Goal: Information Seeking & Learning: Learn about a topic

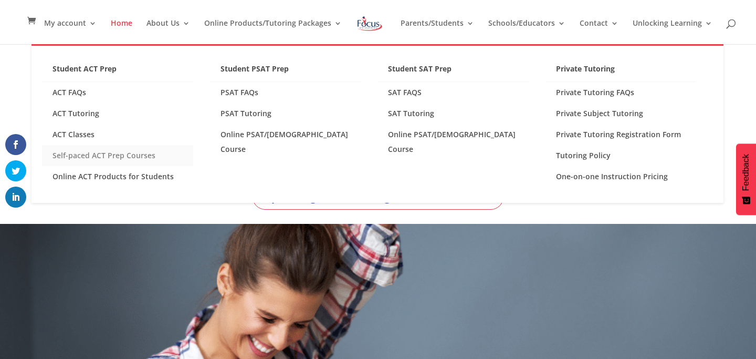
click at [106, 160] on link "Self-paced ACT Prep Courses" at bounding box center [117, 155] width 151 height 21
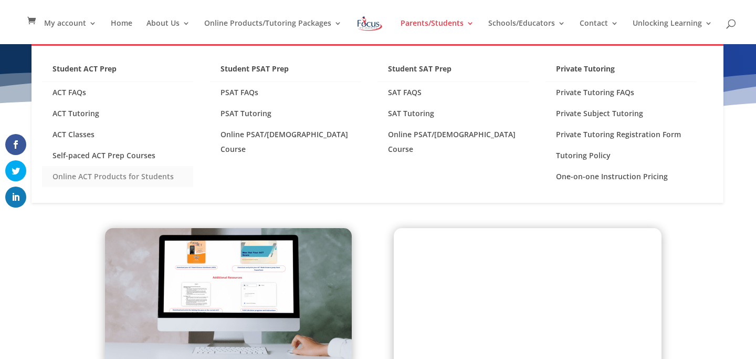
click at [148, 173] on link "Online ACT Products for Students" at bounding box center [117, 176] width 151 height 21
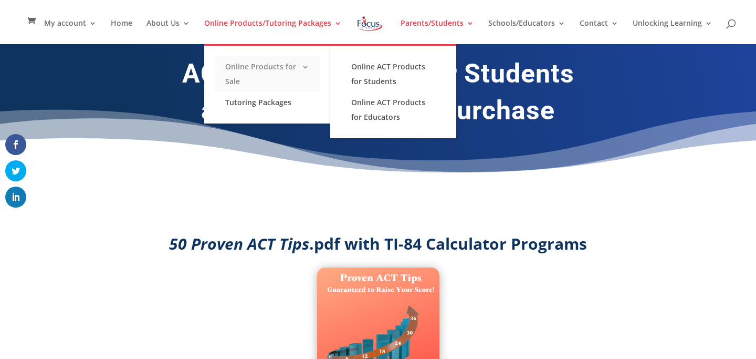
click at [258, 64] on link "Online Products for Sale" at bounding box center [267, 74] width 105 height 36
click at [379, 78] on link "Online ACT Products for Students" at bounding box center [393, 74] width 105 height 36
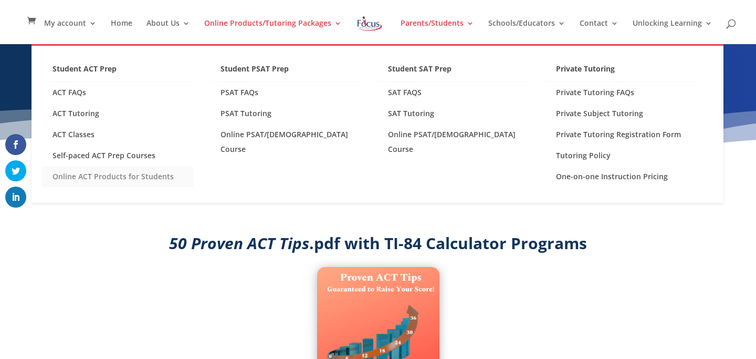
click at [87, 178] on link "Online ACT Products for Students" at bounding box center [117, 176] width 151 height 21
click at [95, 157] on link "Self-paced ACT Prep Courses" at bounding box center [117, 155] width 151 height 21
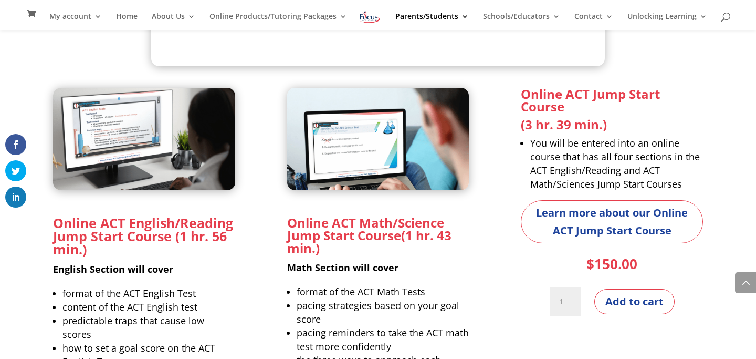
scroll to position [917, 0]
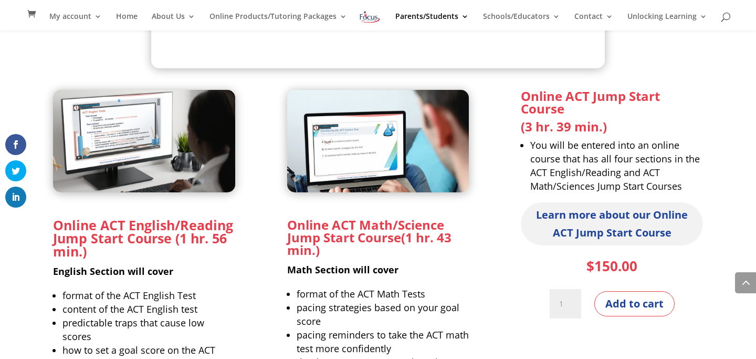
click at [618, 222] on link "Learn more about our Online ACT Jump Start Course" at bounding box center [612, 223] width 182 height 43
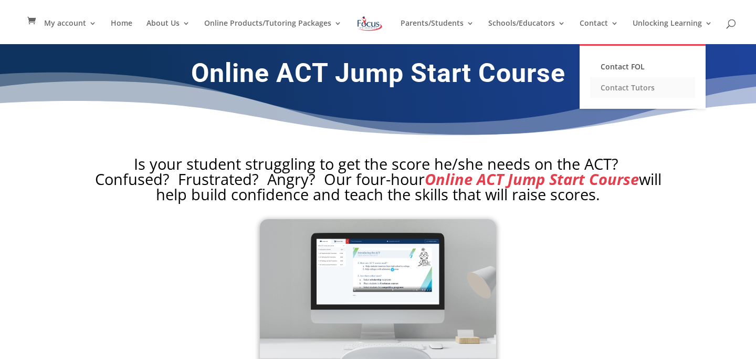
click at [611, 90] on link "Contact Tutors" at bounding box center [642, 87] width 105 height 21
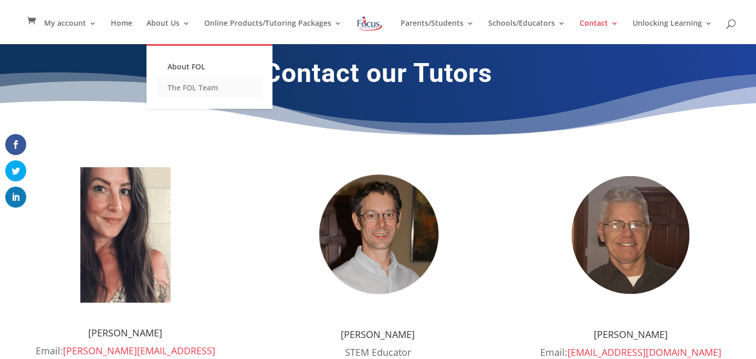
click at [183, 86] on link "The FOL Team" at bounding box center [209, 87] width 105 height 21
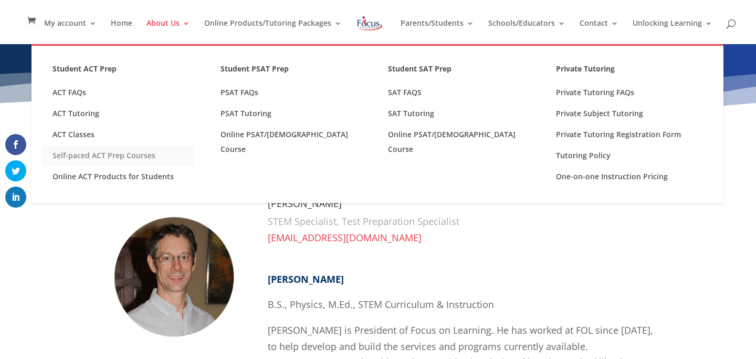
click at [82, 153] on link "Self-paced ACT Prep Courses" at bounding box center [117, 155] width 151 height 21
click at [123, 177] on link "Online ACT Products for Students" at bounding box center [117, 176] width 151 height 21
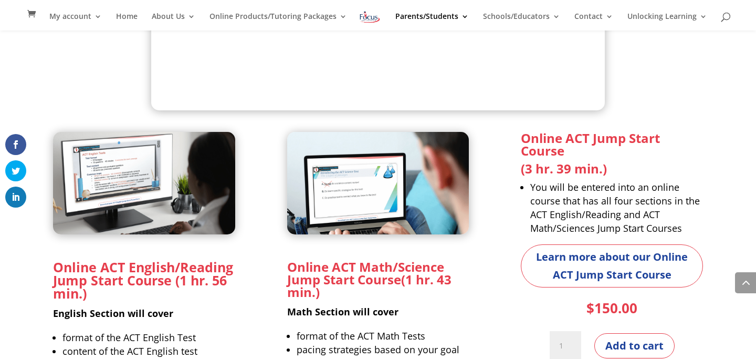
scroll to position [868, 0]
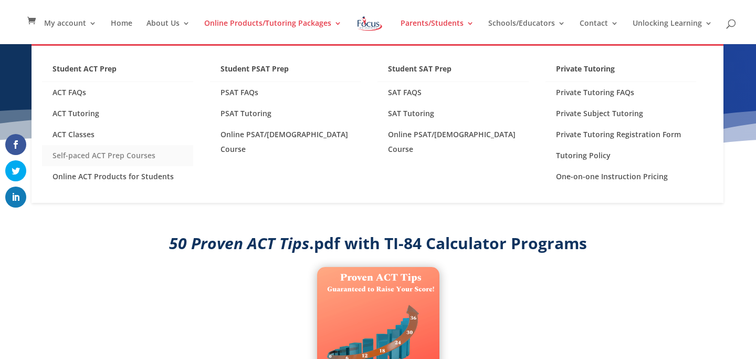
click at [130, 153] on link "Self-paced ACT Prep Courses" at bounding box center [117, 155] width 151 height 21
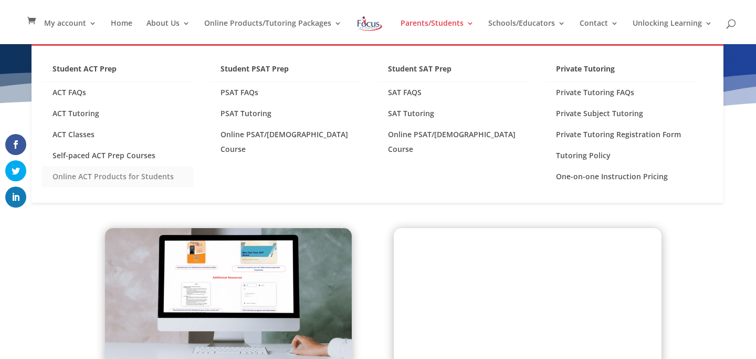
click at [115, 178] on link "Online ACT Products for Students" at bounding box center [117, 176] width 151 height 21
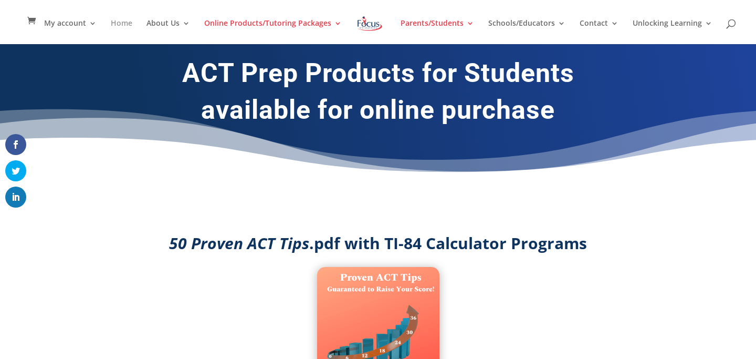
click at [125, 22] on link "Home" at bounding box center [122, 31] width 22 height 25
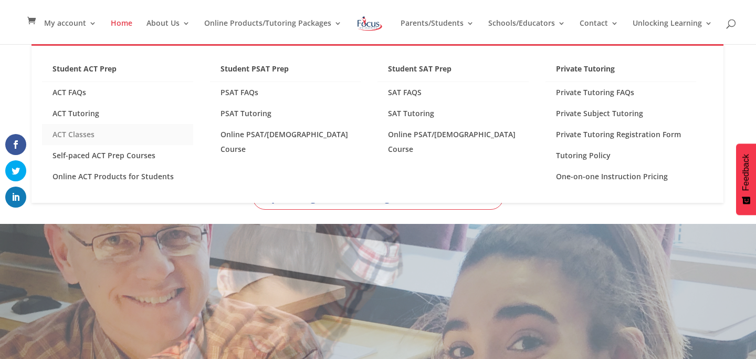
click at [99, 133] on link "ACT Classes" at bounding box center [117, 134] width 151 height 21
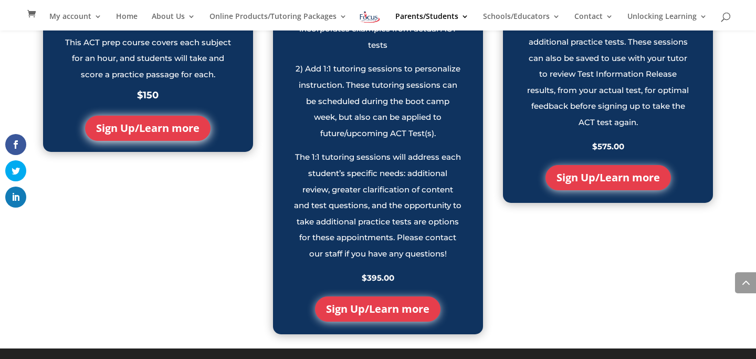
scroll to position [1098, 0]
click at [153, 130] on link "Sign Up/Learn more" at bounding box center [147, 127] width 125 height 25
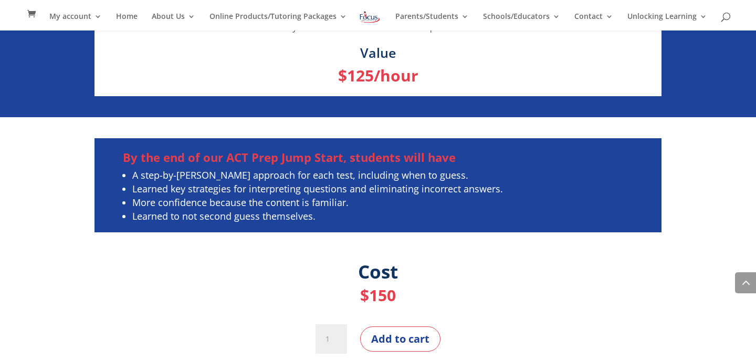
scroll to position [3076, 0]
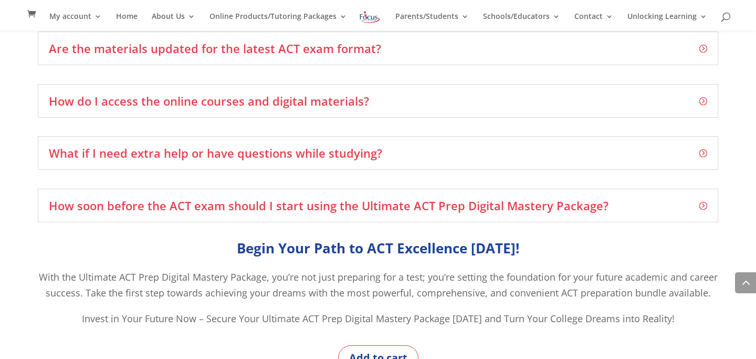
scroll to position [1762, 0]
